Goal: Find contact information: Find contact information

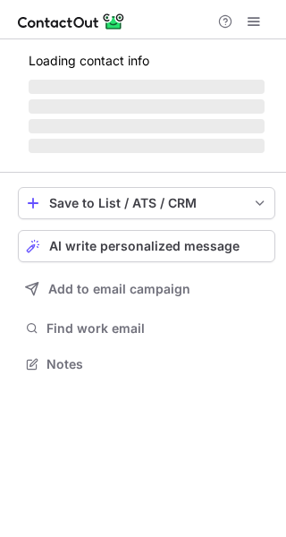
scroll to position [346, 286]
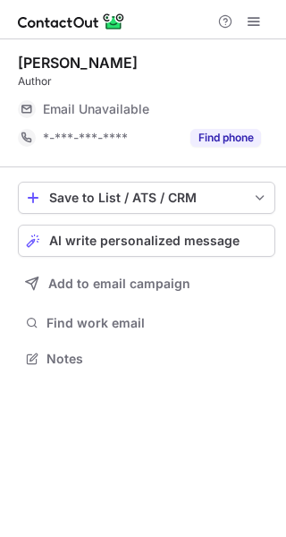
scroll to position [346, 286]
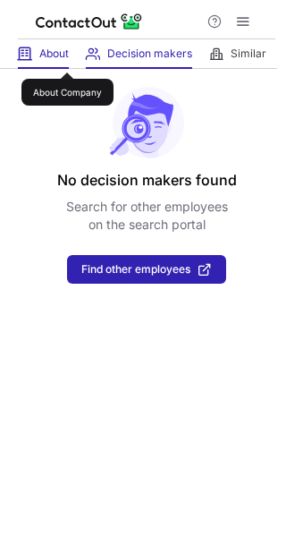
click at [67, 56] on span "About" at bounding box center [54, 54] width 30 height 14
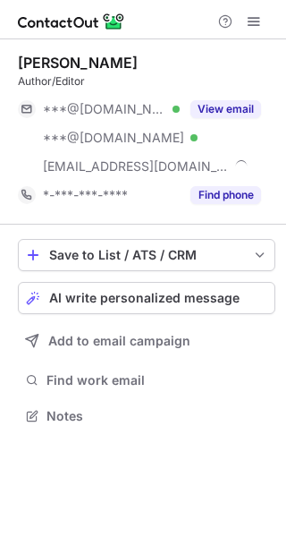
scroll to position [404, 286]
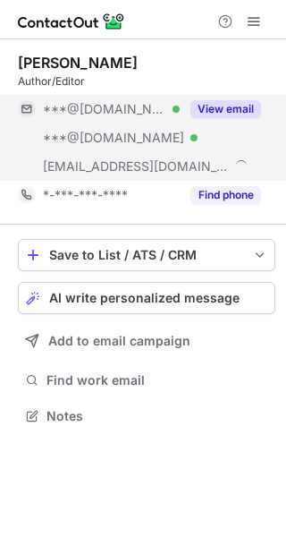
click at [235, 110] on button "View email" at bounding box center [226, 109] width 71 height 18
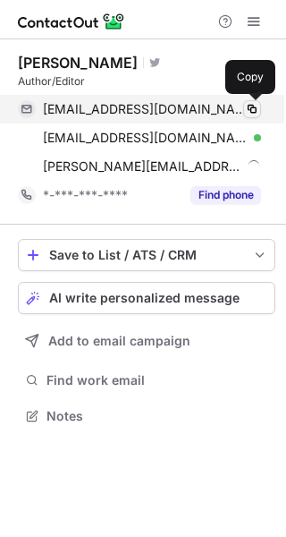
click at [254, 113] on span at bounding box center [252, 109] width 14 height 14
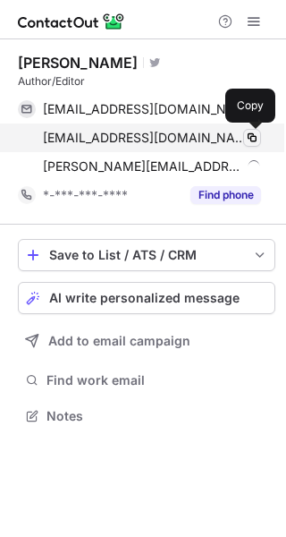
click at [247, 145] on button at bounding box center [252, 138] width 18 height 18
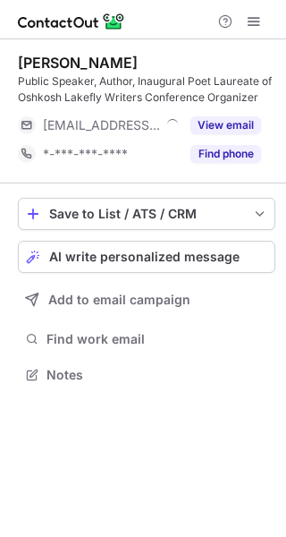
scroll to position [363, 286]
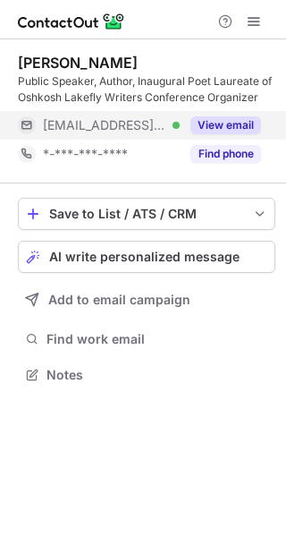
click at [230, 116] on button "View email" at bounding box center [226, 125] width 71 height 18
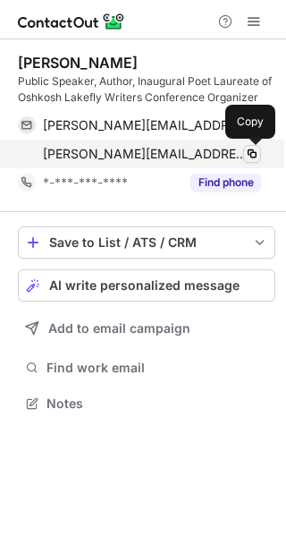
click at [247, 152] on span at bounding box center [252, 154] width 14 height 14
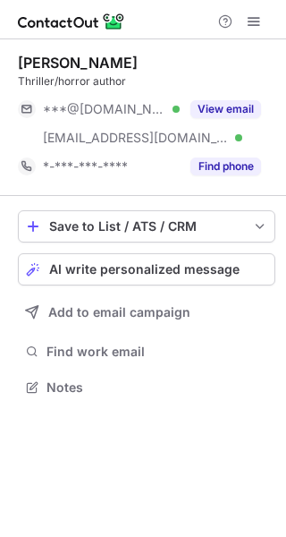
scroll to position [375, 286]
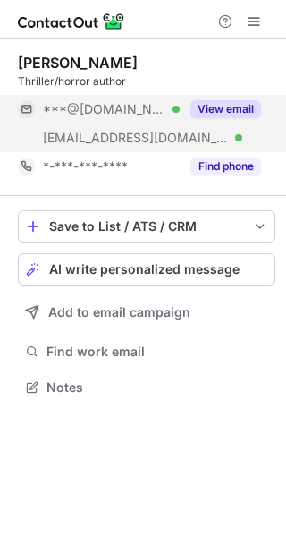
click at [234, 108] on button "View email" at bounding box center [226, 109] width 71 height 18
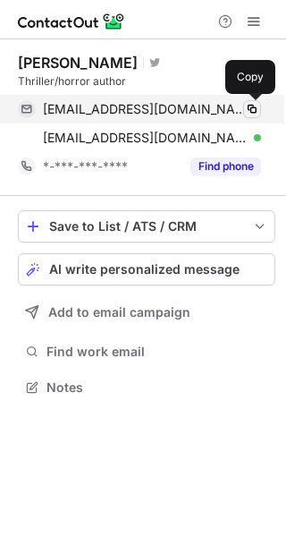
click at [255, 112] on span at bounding box center [252, 109] width 14 height 14
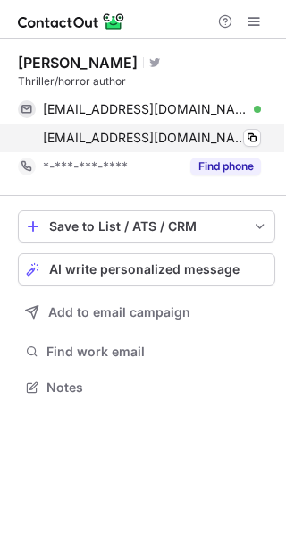
click at [261, 145] on div "[EMAIL_ADDRESS][DOMAIN_NAME] Verified Copy" at bounding box center [139, 138] width 243 height 29
